Goal: Task Accomplishment & Management: Complete application form

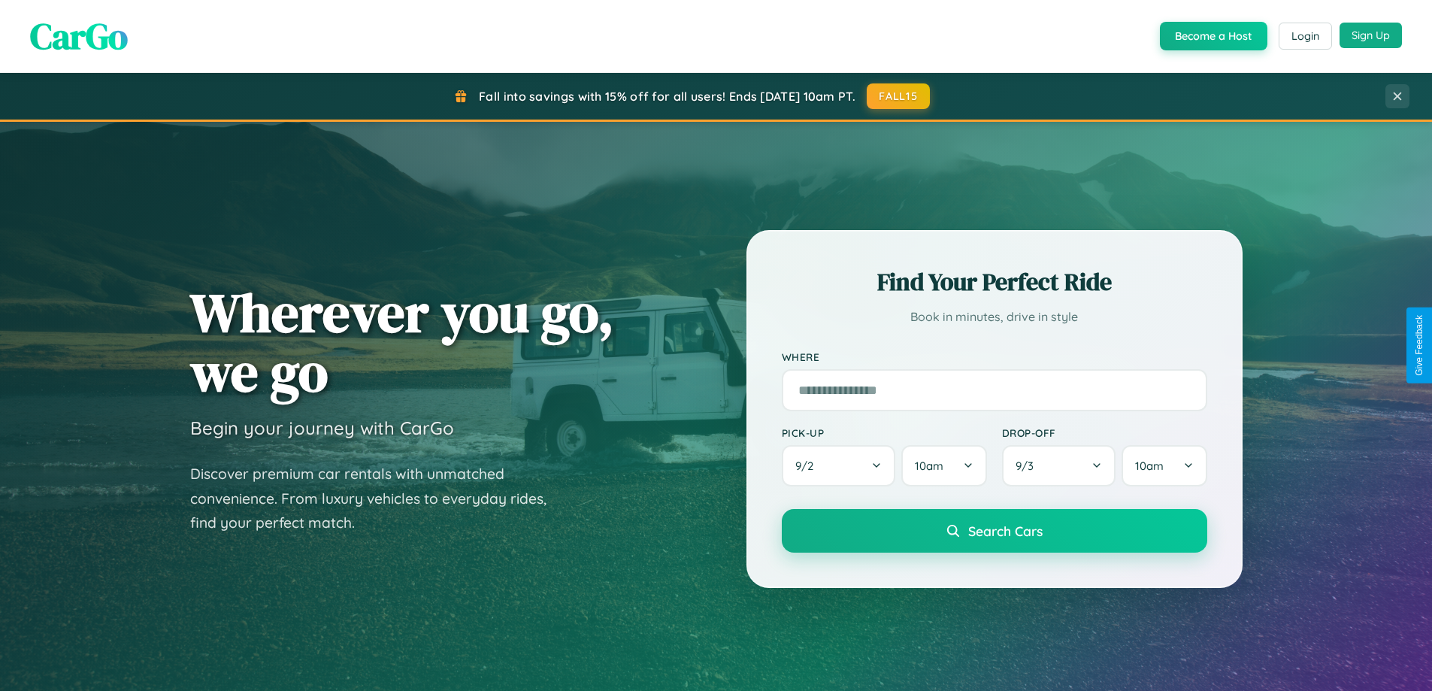
click at [1370, 35] on button "Sign Up" at bounding box center [1370, 36] width 62 height 26
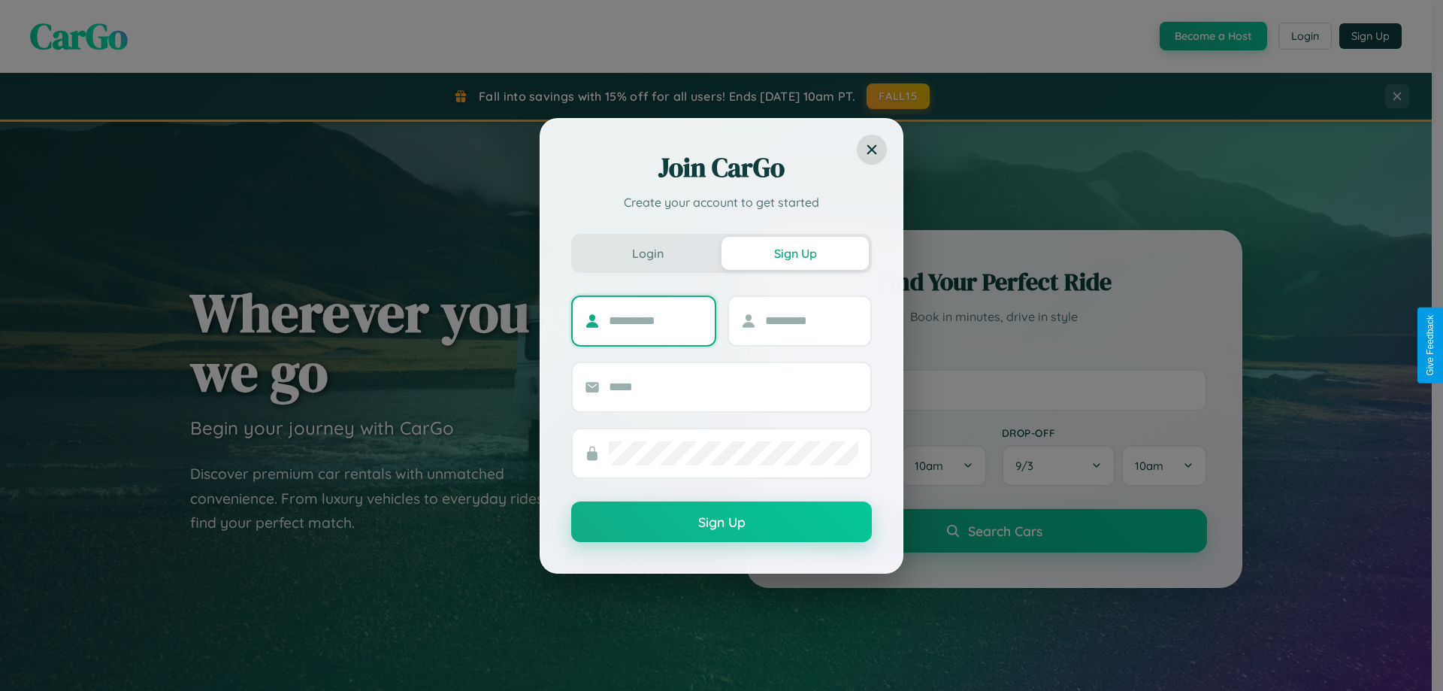
click at [655, 320] on input "text" at bounding box center [656, 321] width 94 height 24
type input "******"
click at [811, 320] on input "text" at bounding box center [812, 321] width 94 height 24
type input "*******"
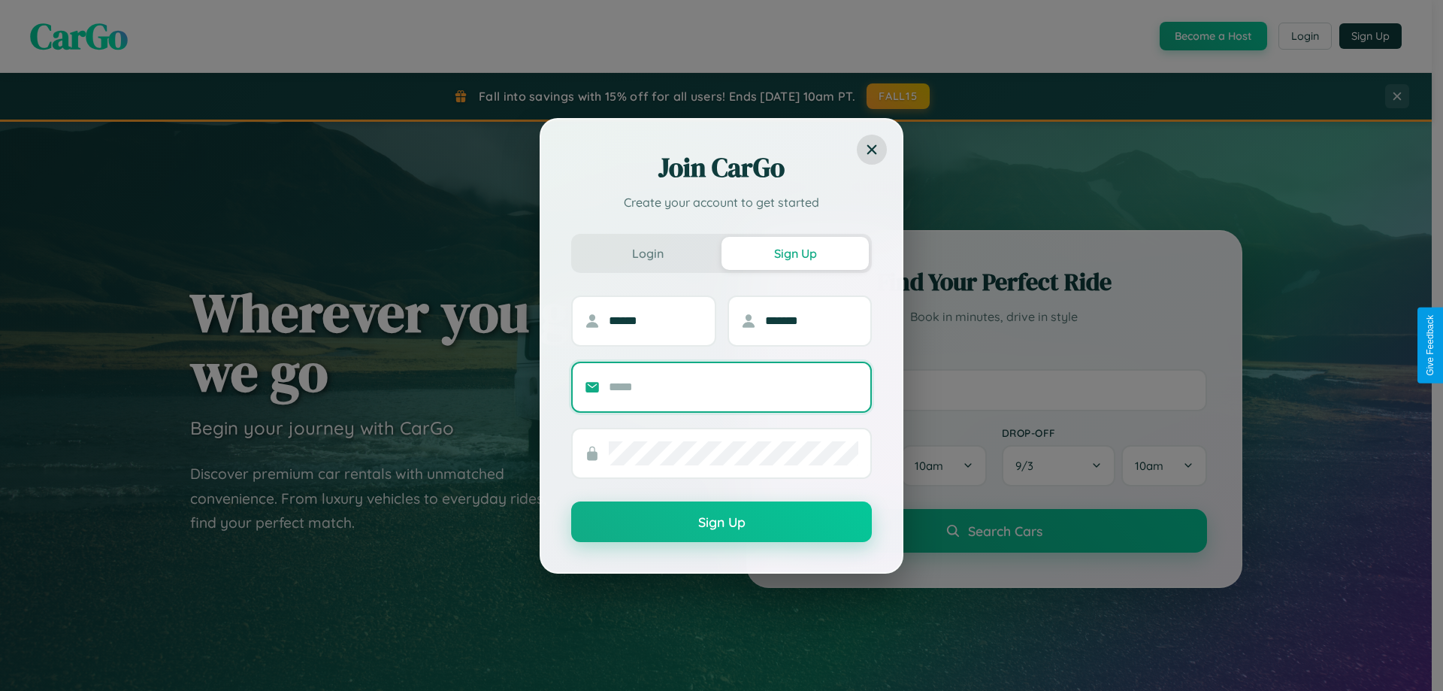
click at [733, 386] on input "text" at bounding box center [734, 387] width 250 height 24
type input "**********"
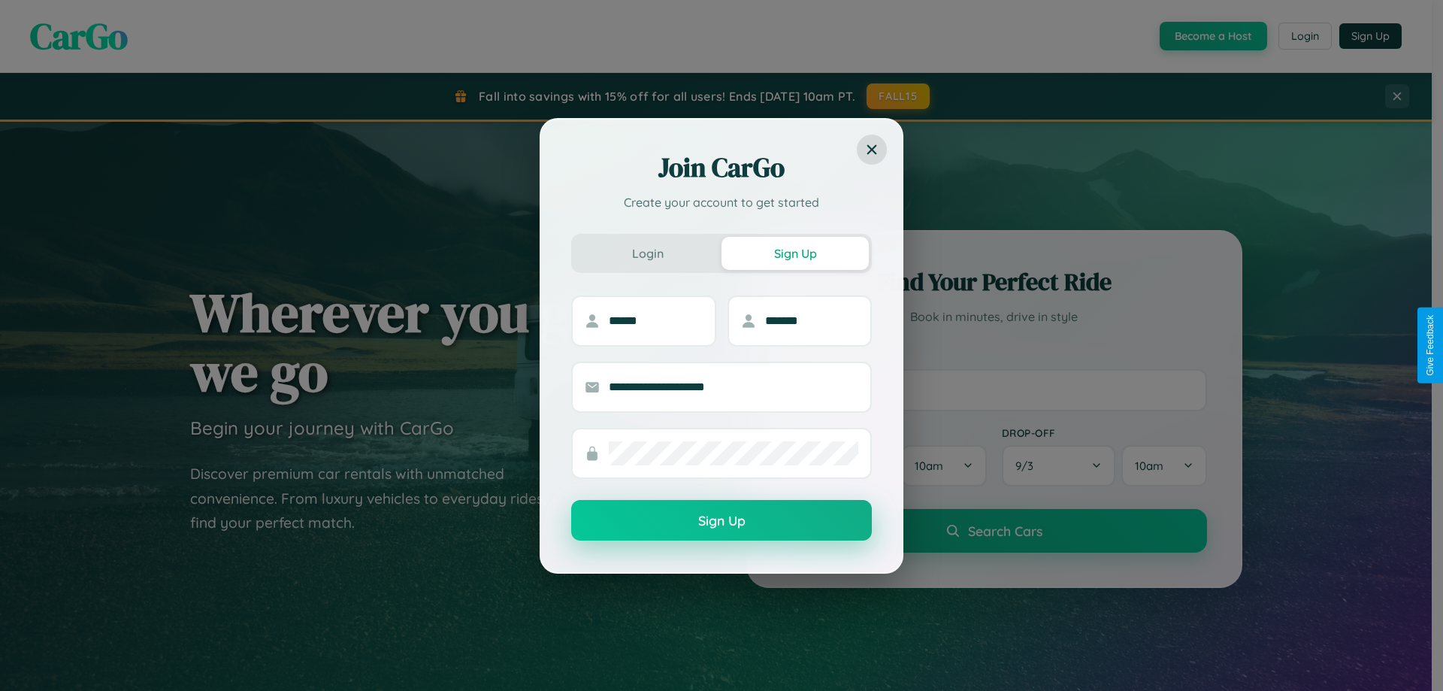
click at [721, 521] on button "Sign Up" at bounding box center [721, 520] width 301 height 41
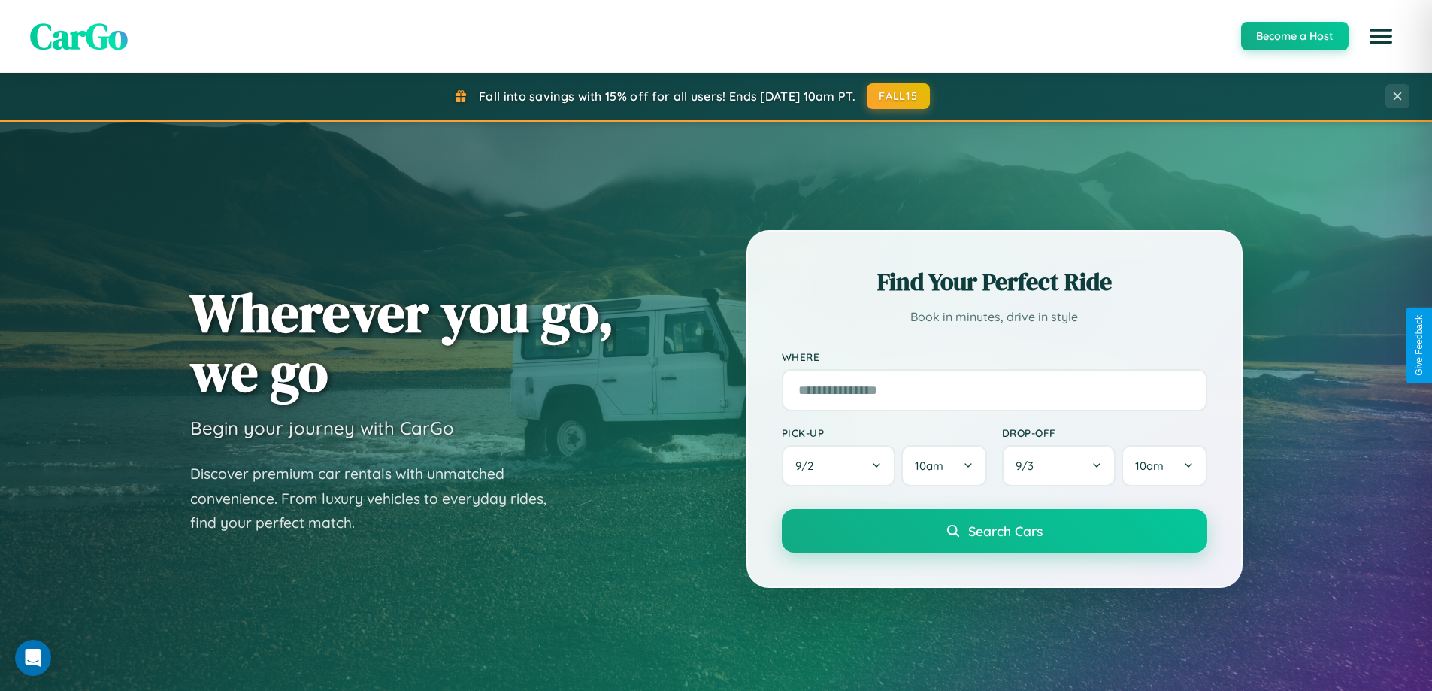
scroll to position [2892, 0]
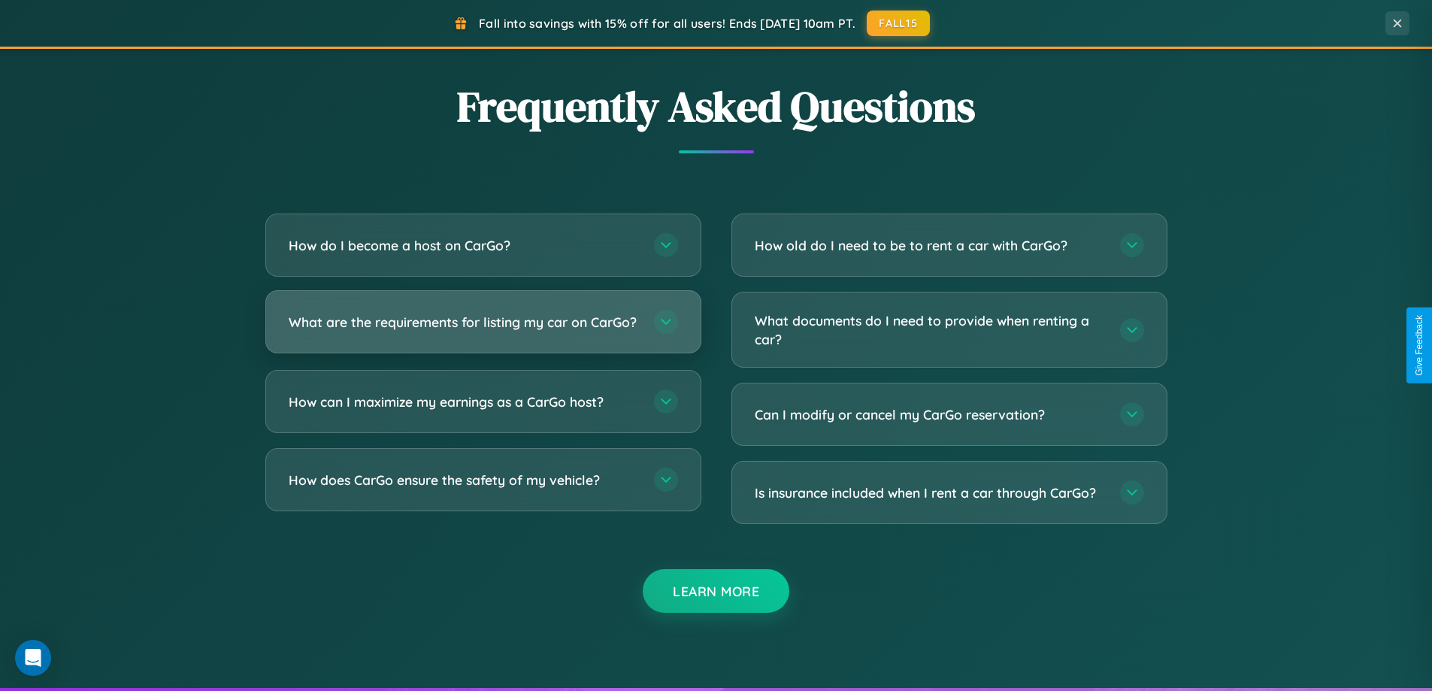
click at [482, 328] on h3 "What are the requirements for listing my car on CarGo?" at bounding box center [464, 322] width 350 height 19
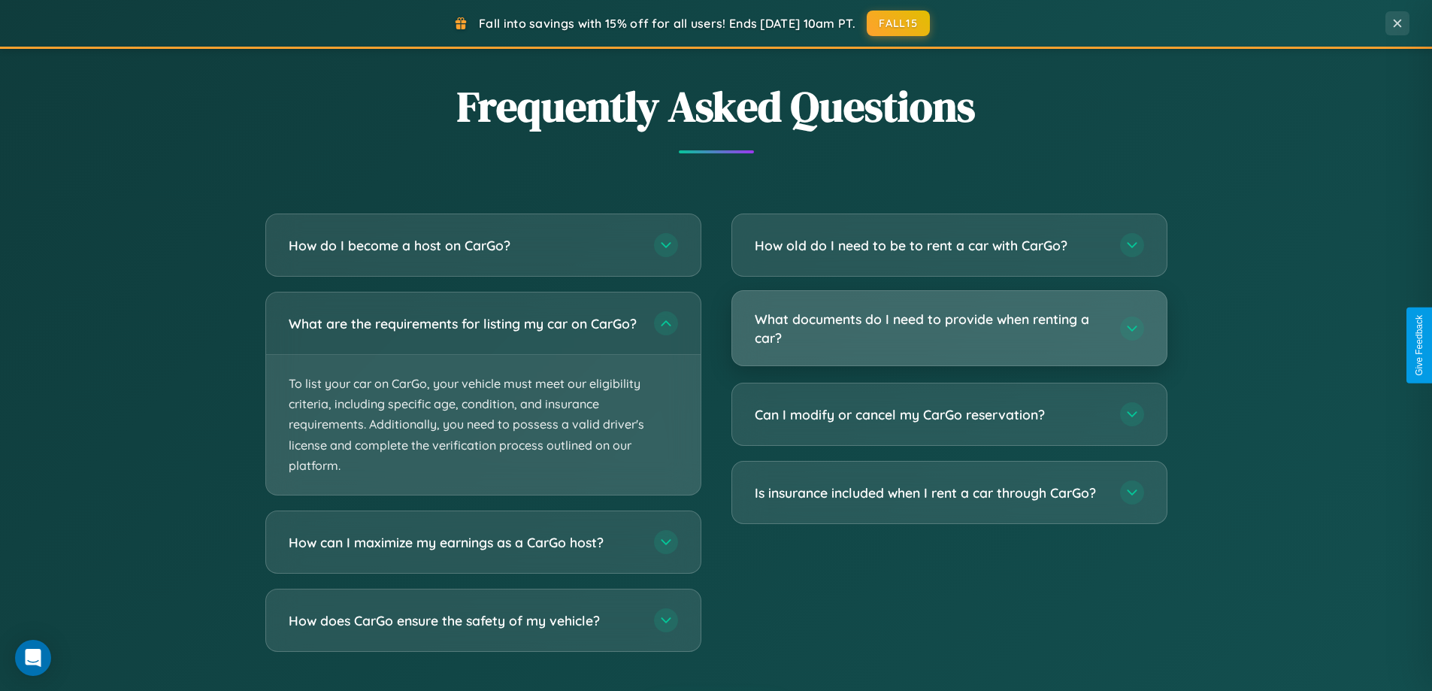
click at [948, 329] on h3 "What documents do I need to provide when renting a car?" at bounding box center [930, 328] width 350 height 37
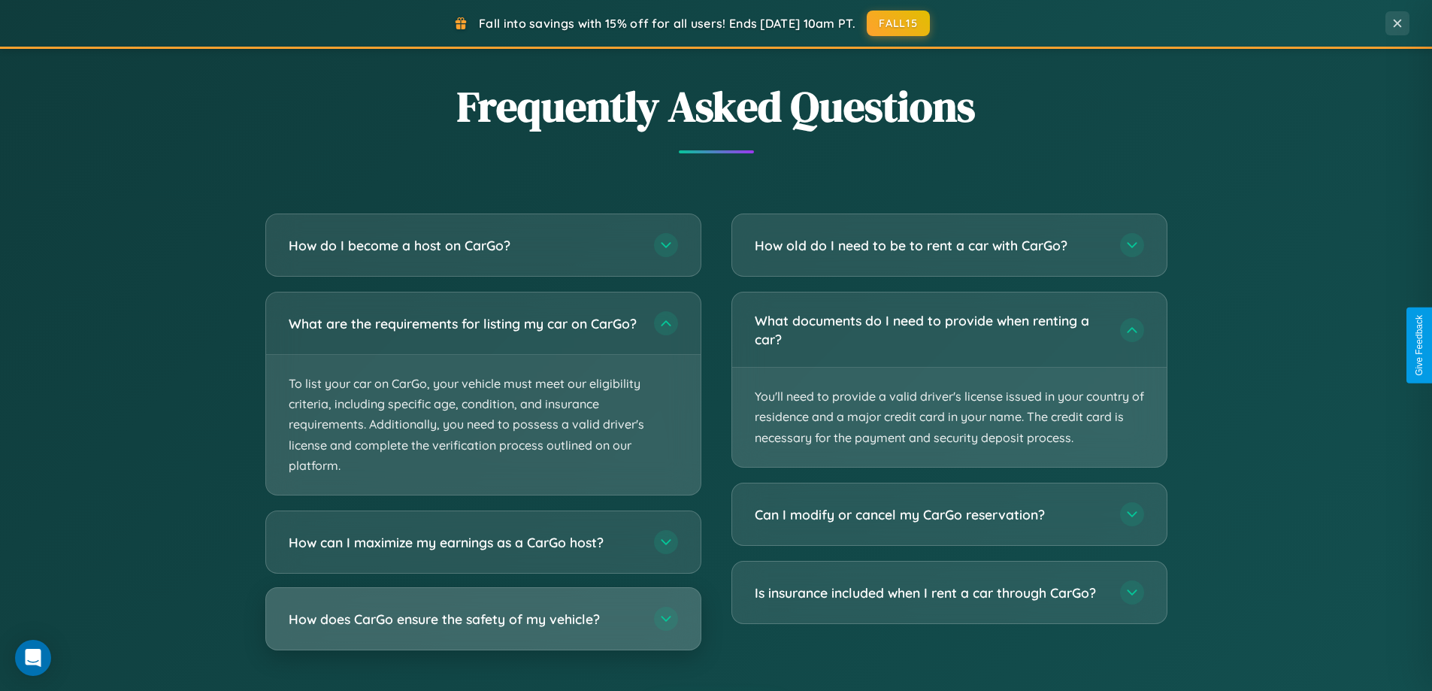
click at [482, 628] on h3 "How does CarGo ensure the safety of my vehicle?" at bounding box center [464, 618] width 350 height 19
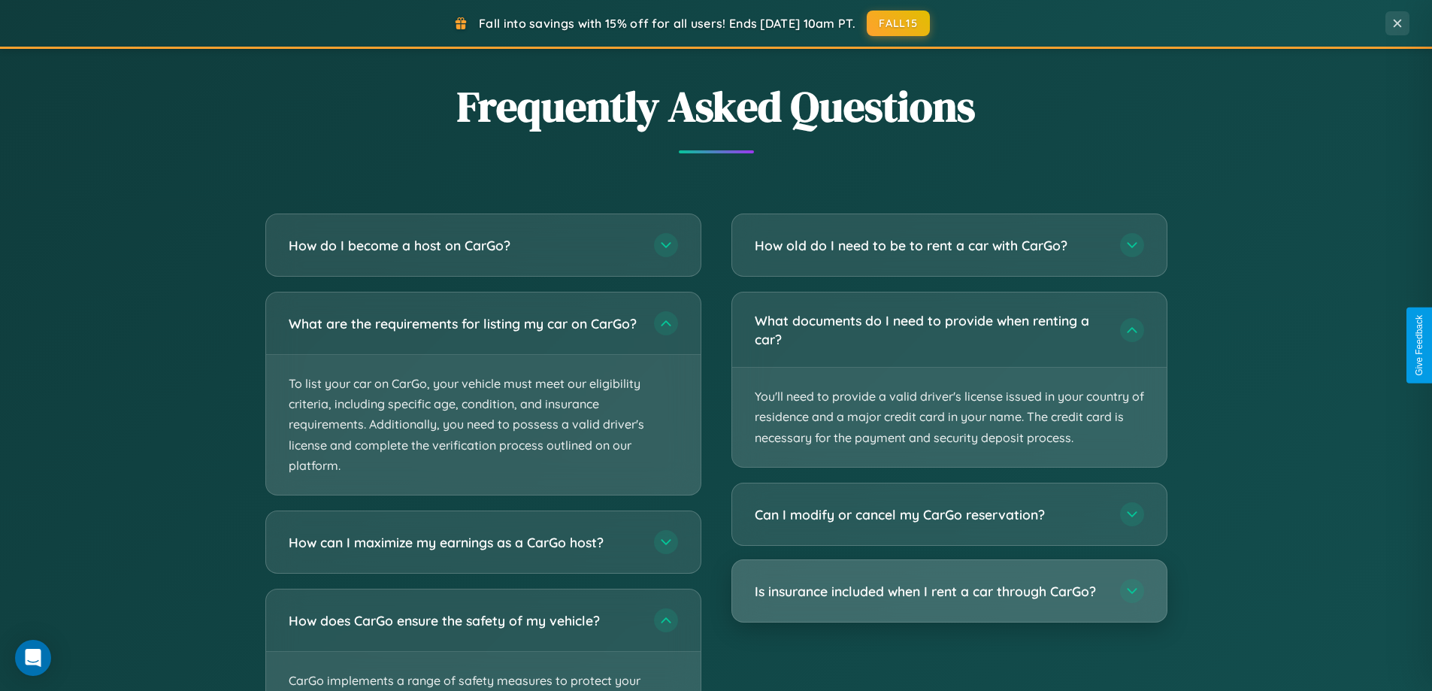
click at [948, 591] on h3 "Is insurance included when I rent a car through CarGo?" at bounding box center [930, 591] width 350 height 19
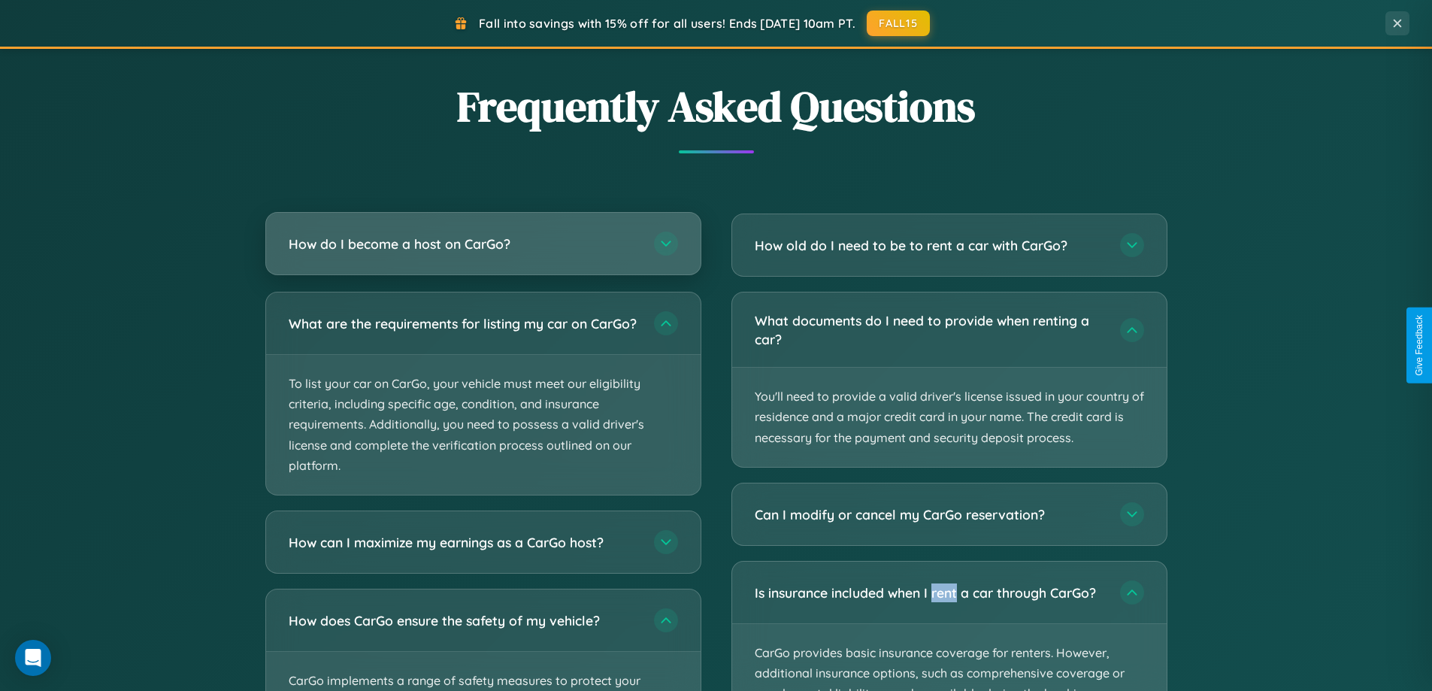
click at [482, 243] on h3 "How do I become a host on CarGo?" at bounding box center [464, 243] width 350 height 19
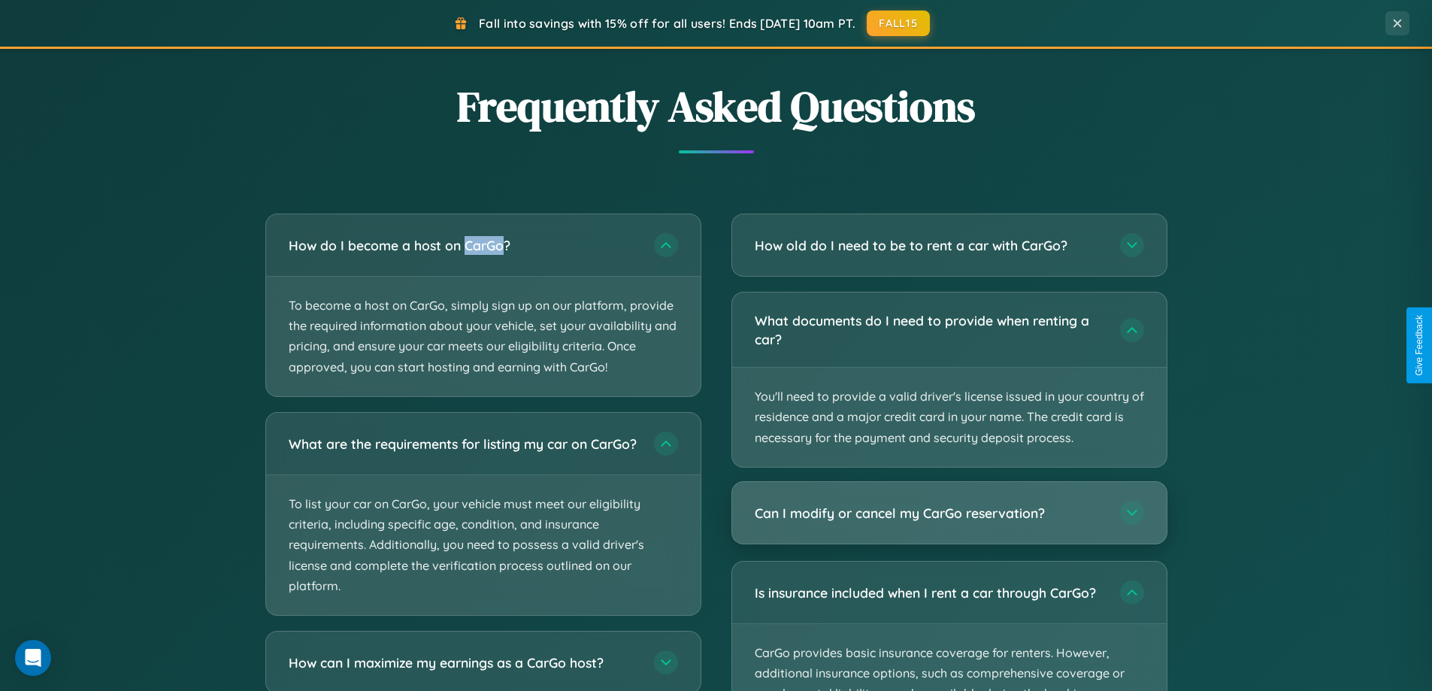
click at [948, 513] on h3 "Can I modify or cancel my CarGo reservation?" at bounding box center [930, 513] width 350 height 19
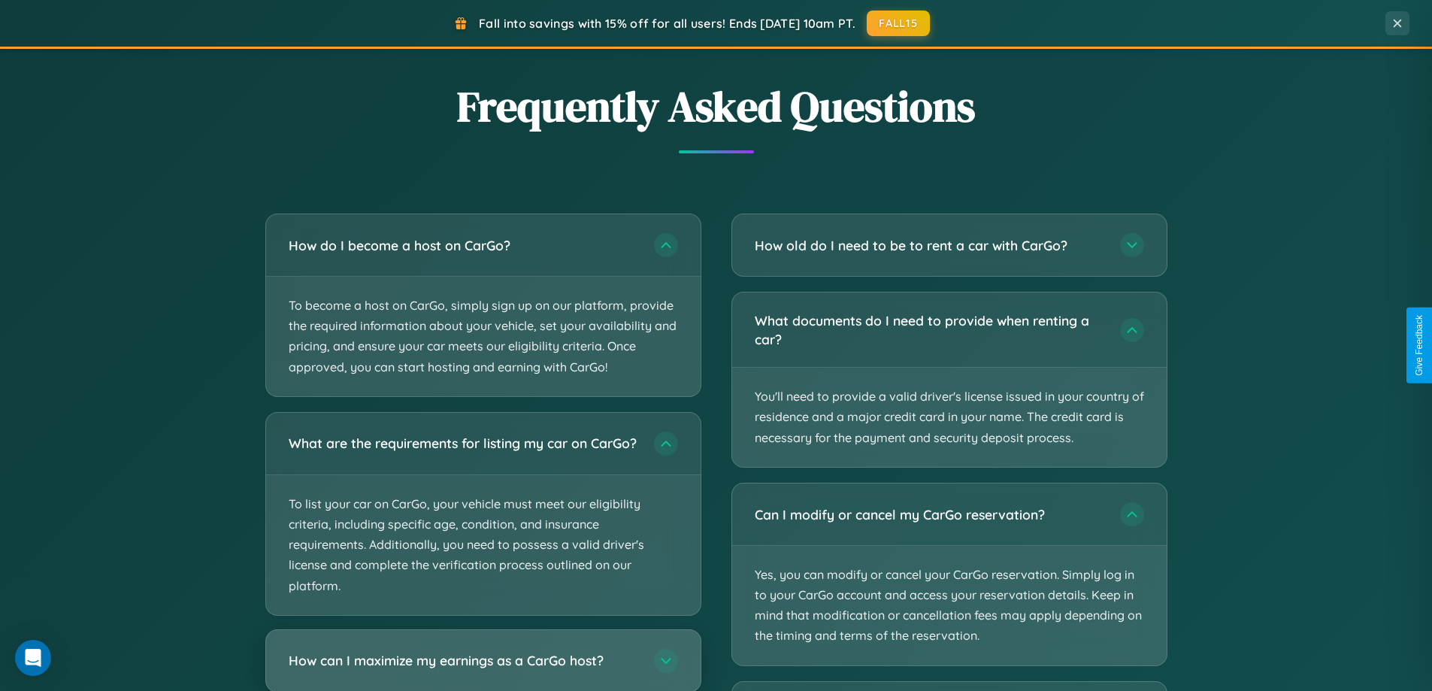
click at [482, 667] on h3 "How can I maximize my earnings as a CarGo host?" at bounding box center [464, 660] width 350 height 19
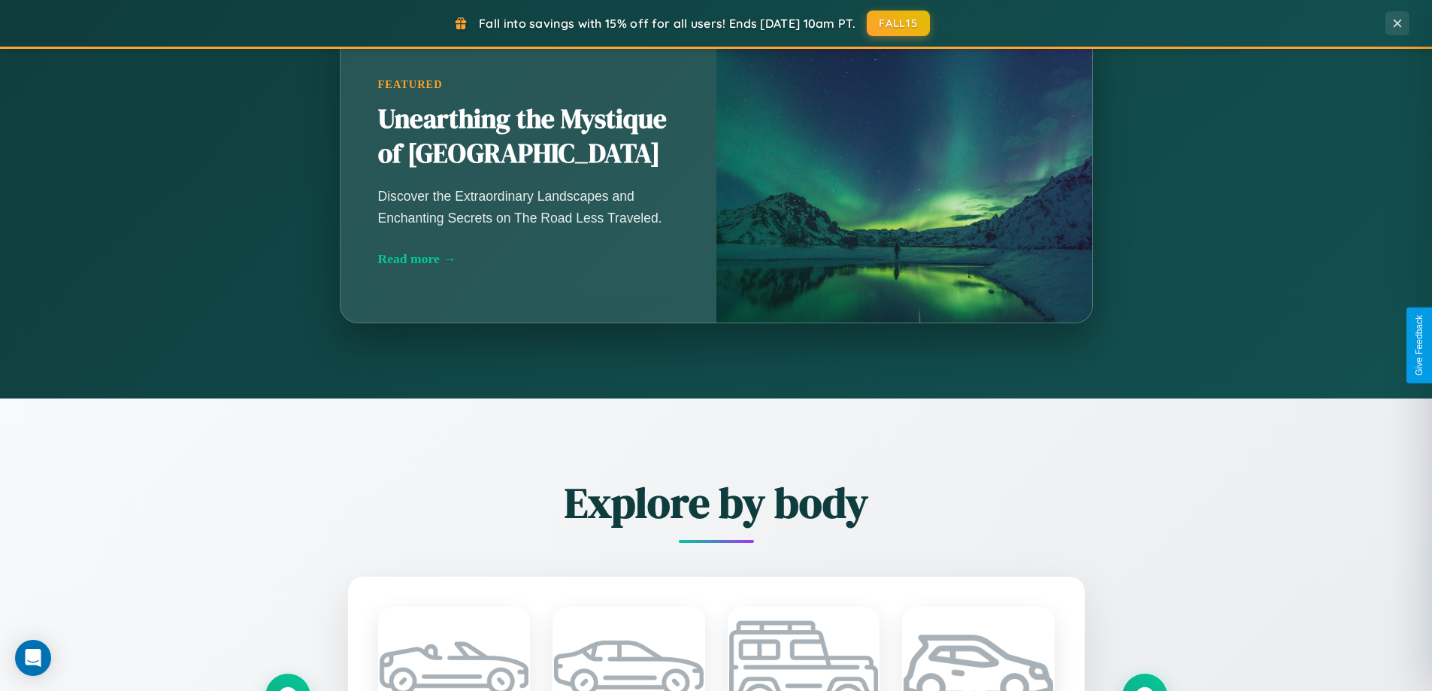
scroll to position [648, 0]
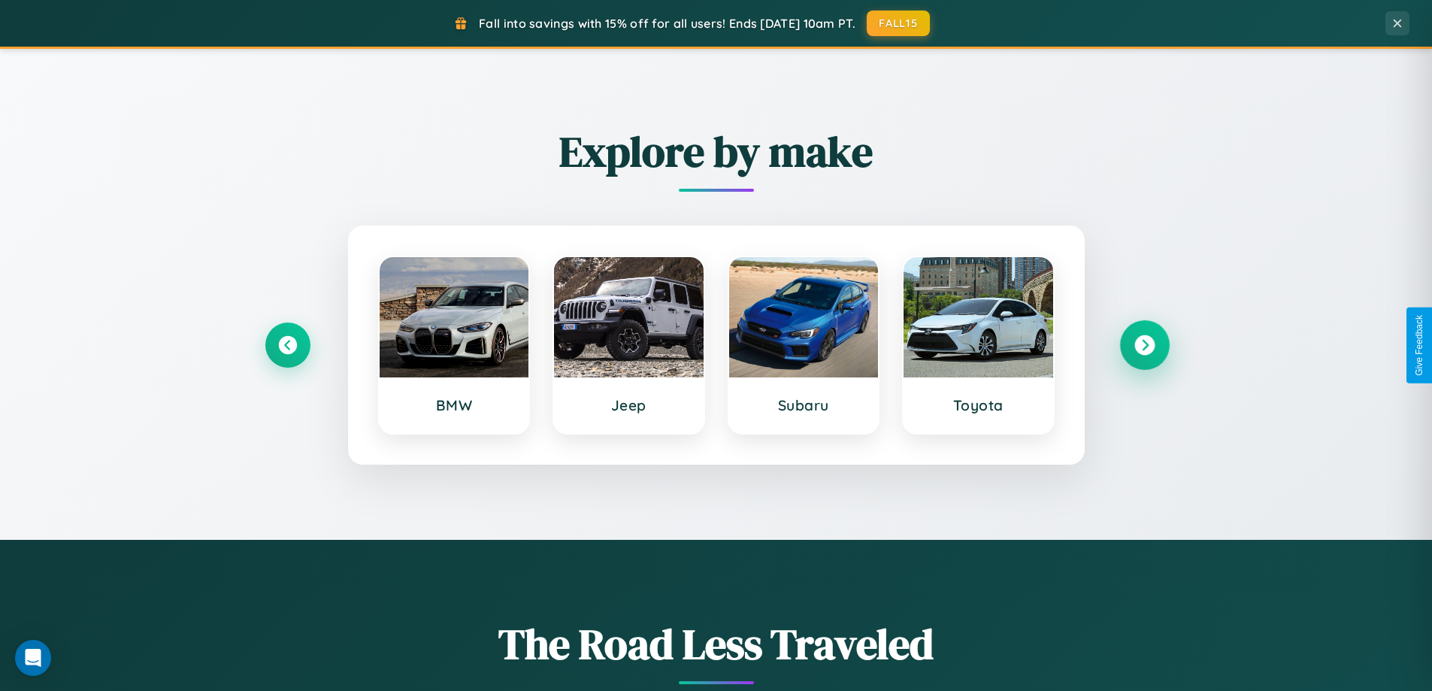
click at [1144, 345] on icon at bounding box center [1144, 345] width 20 height 20
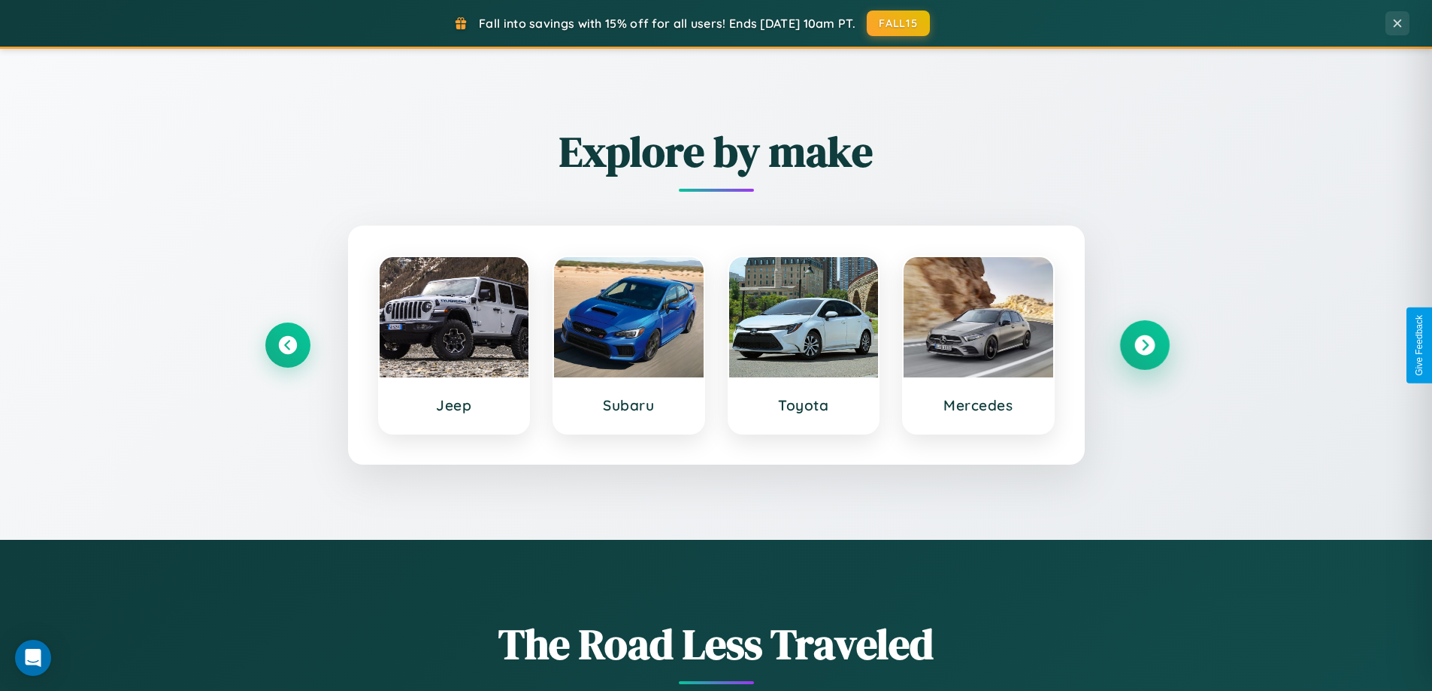
click at [1144, 345] on icon at bounding box center [1144, 345] width 20 height 20
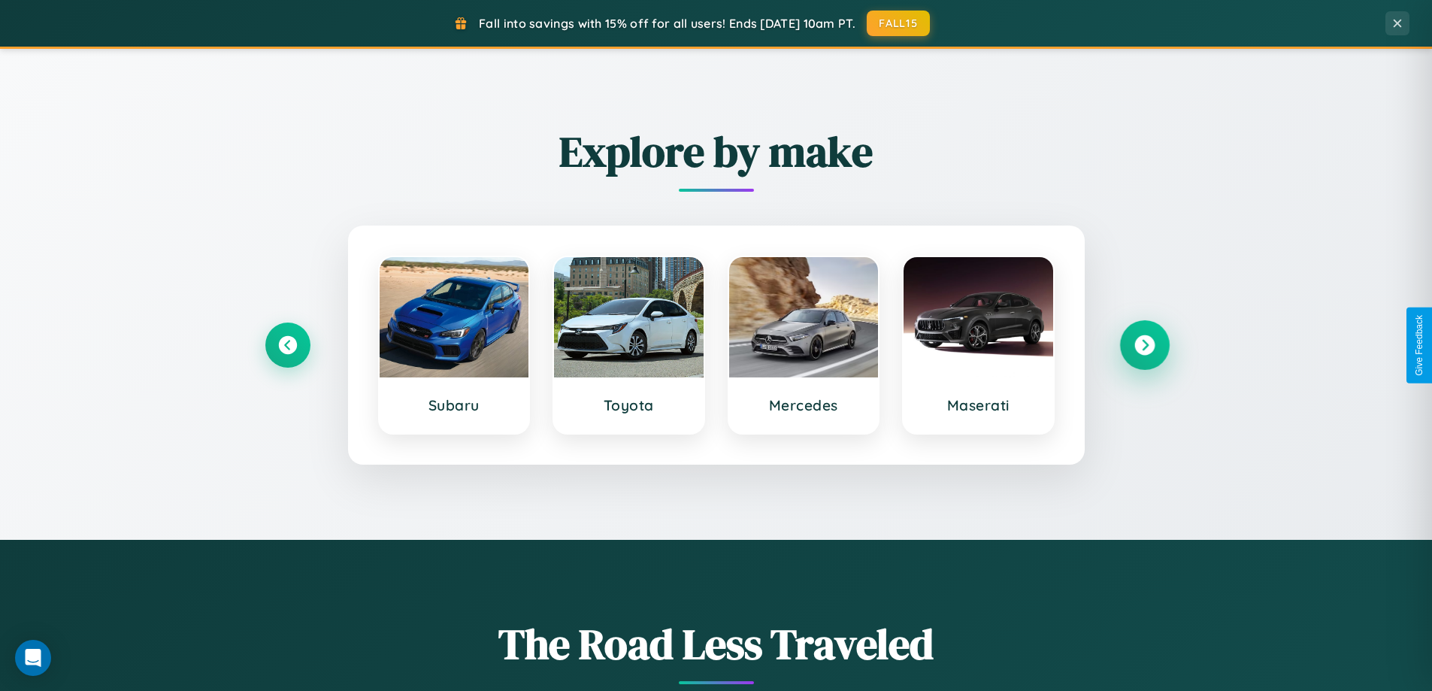
click at [1144, 345] on icon at bounding box center [1144, 345] width 20 height 20
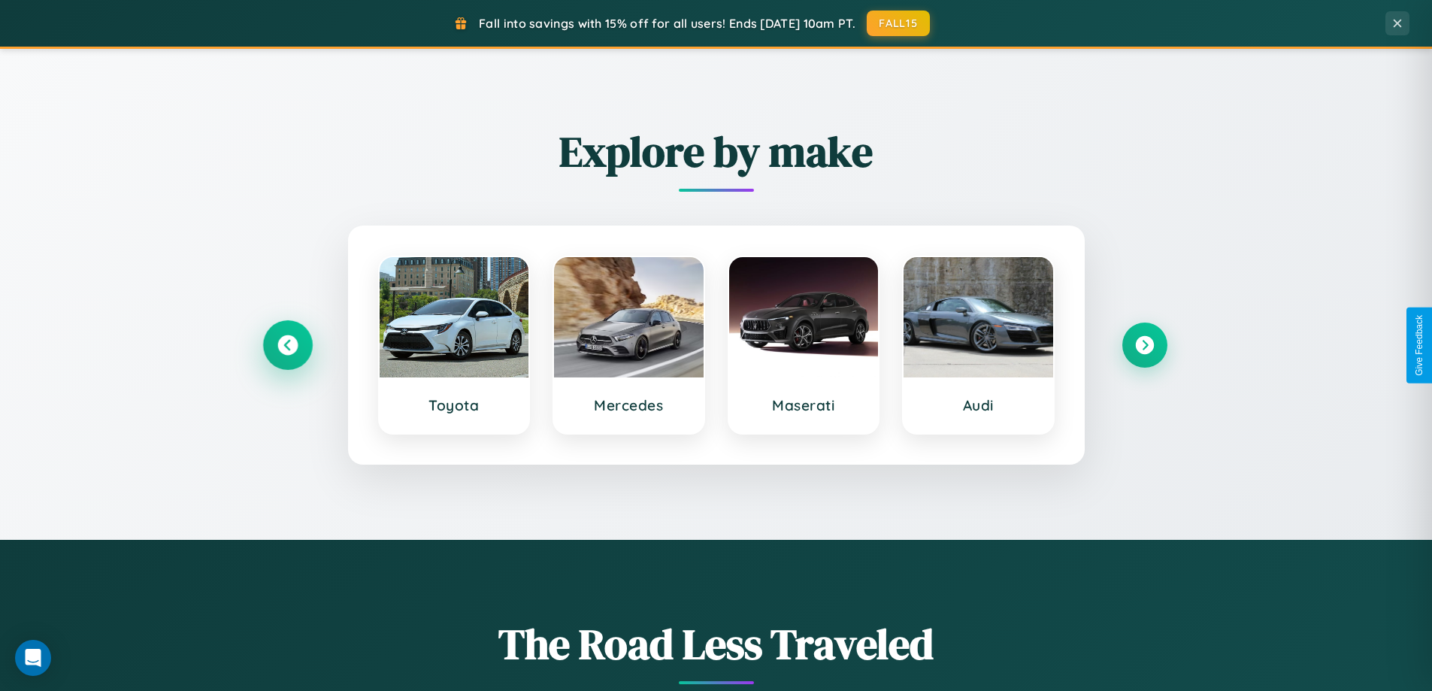
click at [287, 345] on icon at bounding box center [287, 345] width 20 height 20
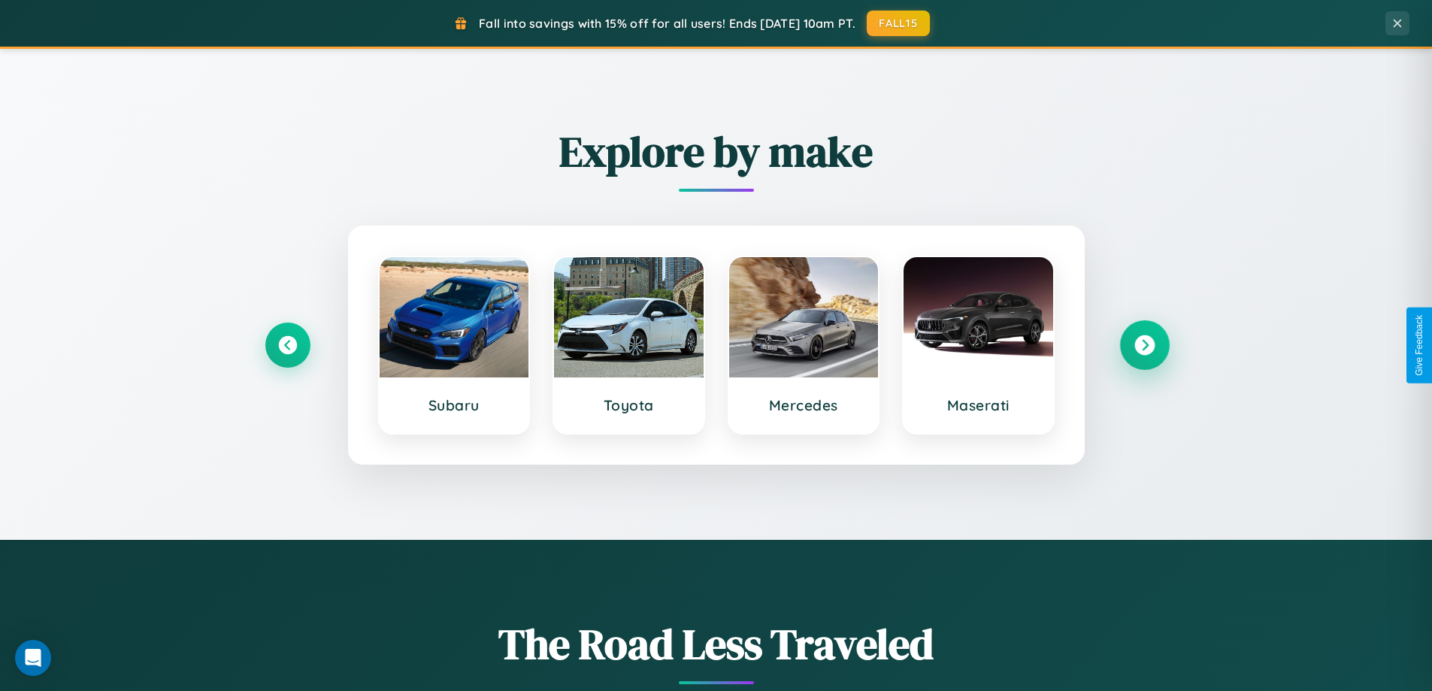
click at [1144, 345] on icon at bounding box center [1144, 345] width 20 height 20
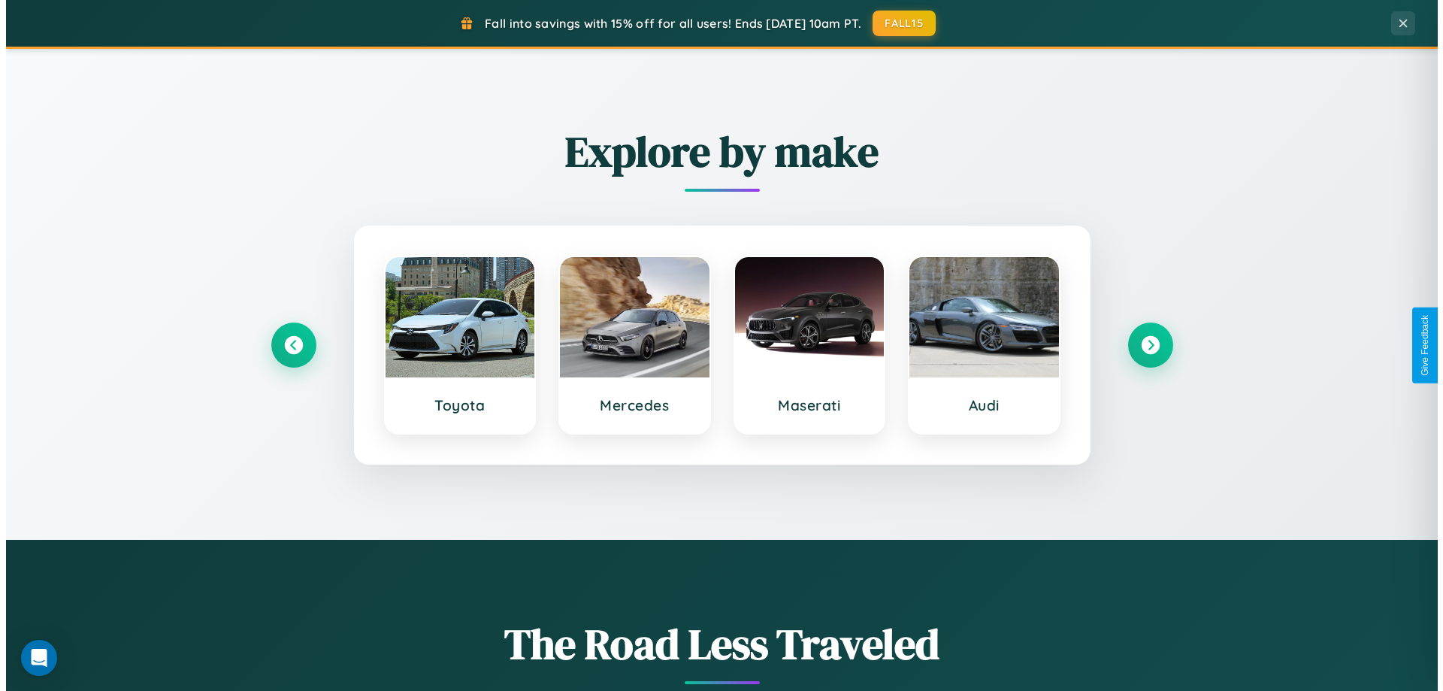
scroll to position [0, 0]
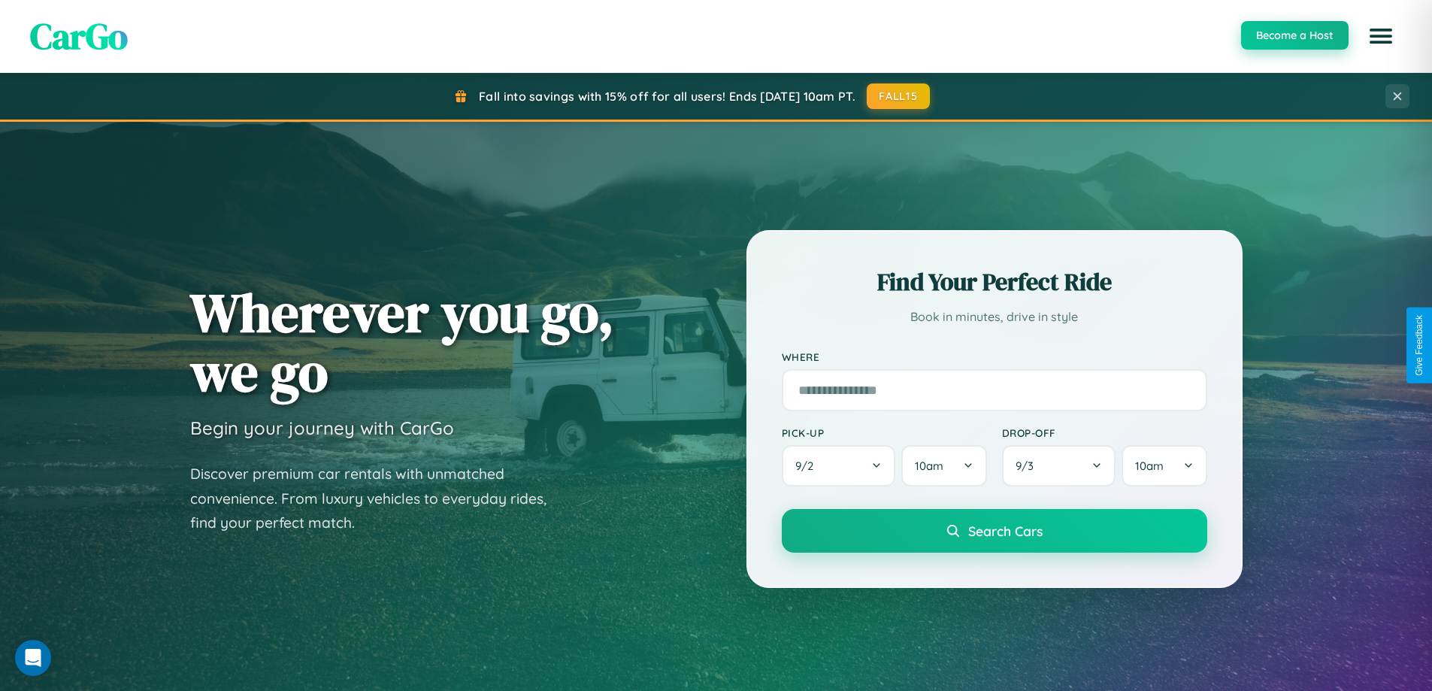
click at [1293, 35] on button "Become a Host" at bounding box center [1294, 35] width 107 height 29
